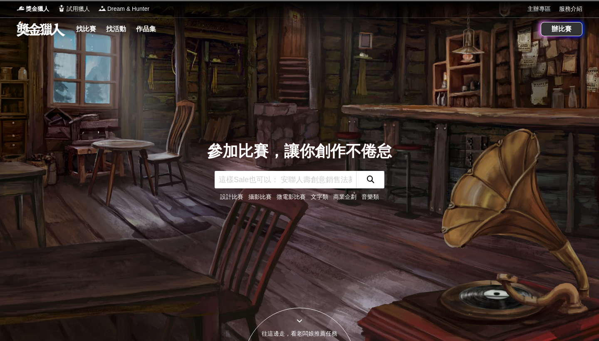
click at [375, 198] on link "音樂類" at bounding box center [369, 196] width 17 height 7
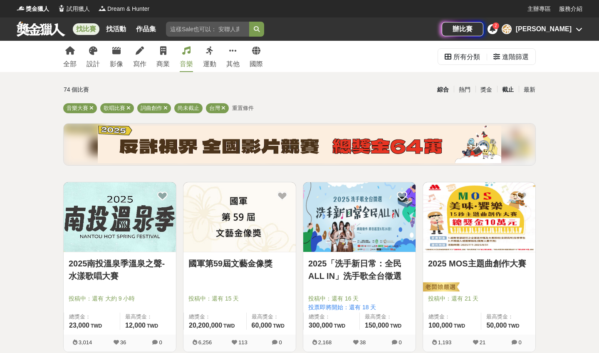
click at [510, 88] on div "截止" at bounding box center [508, 89] width 22 height 15
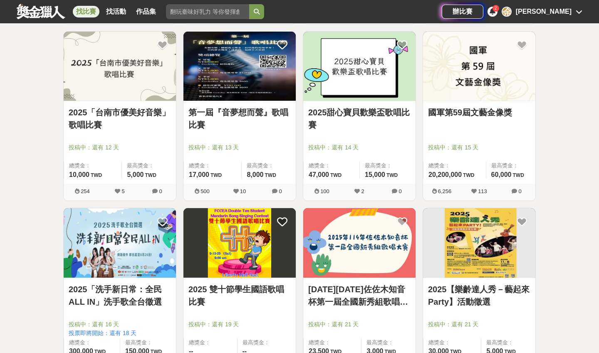
scroll to position [931, 0]
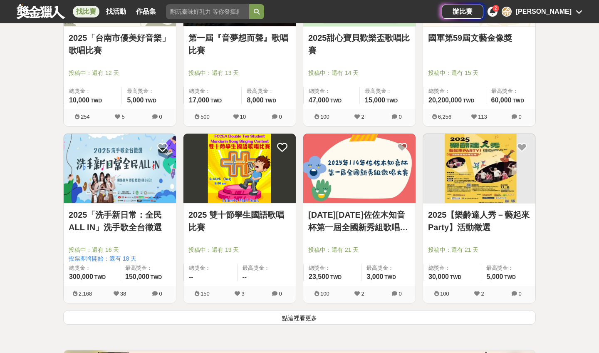
click at [235, 319] on button "點這裡看更多" at bounding box center [299, 317] width 472 height 15
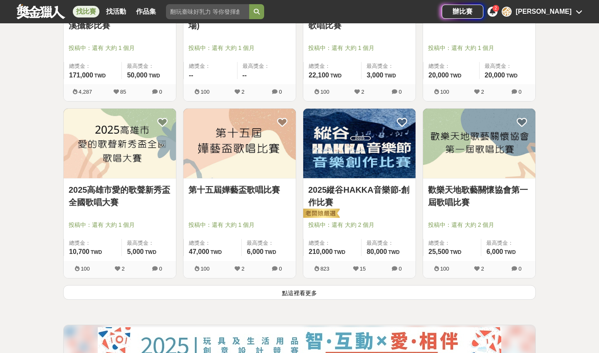
scroll to position [2012, 0]
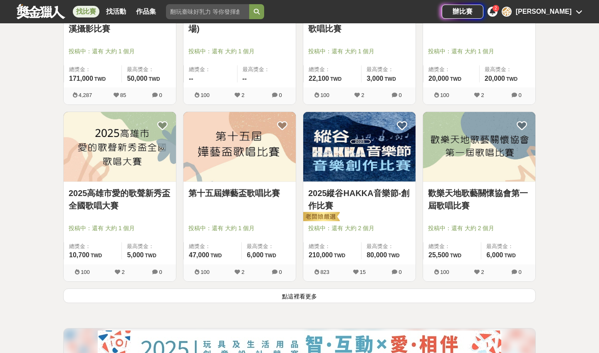
click at [265, 296] on button "點這裡看更多" at bounding box center [299, 295] width 472 height 15
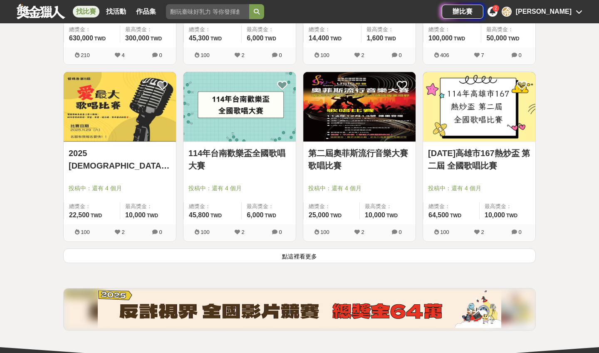
scroll to position [3112, 0]
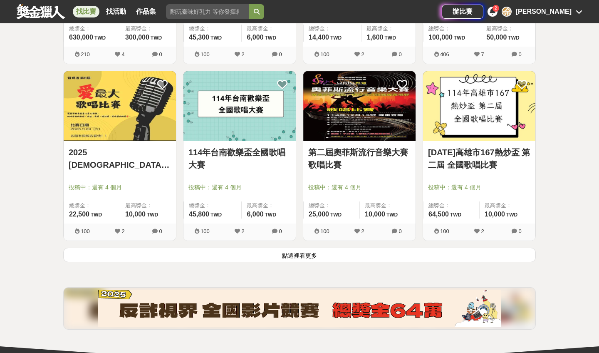
click at [274, 255] on button "點這裡看更多" at bounding box center [299, 254] width 472 height 15
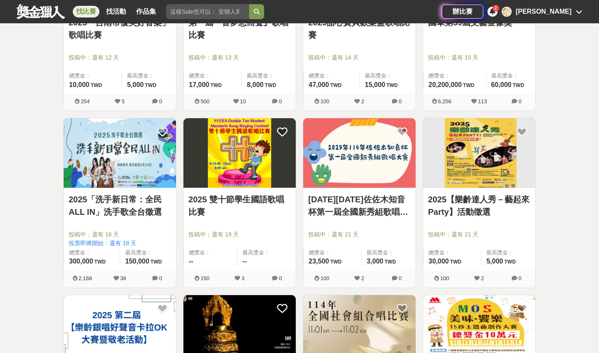
scroll to position [867, 0]
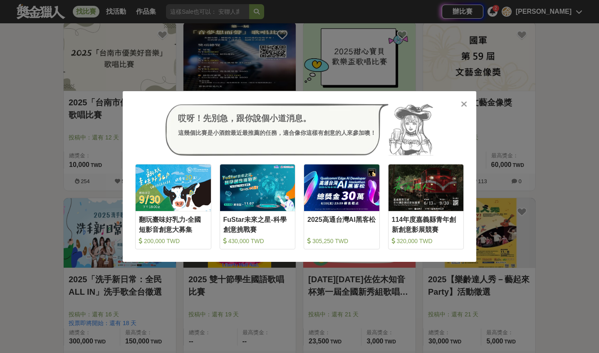
click at [466, 101] on icon at bounding box center [464, 104] width 6 height 8
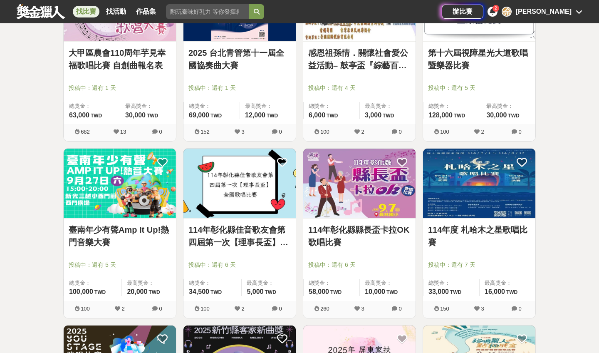
scroll to position [333, 0]
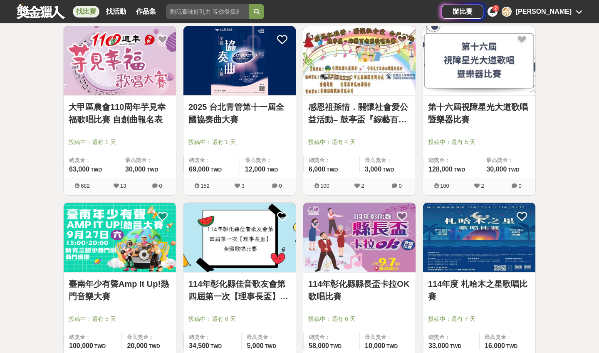
click at [497, 14] on div "2" at bounding box center [492, 12] width 10 height 10
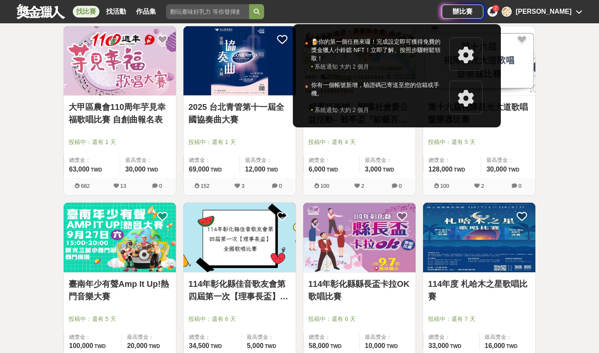
click at [495, 13] on icon at bounding box center [492, 11] width 6 height 7
